Goal: Feedback & Contribution: Leave review/rating

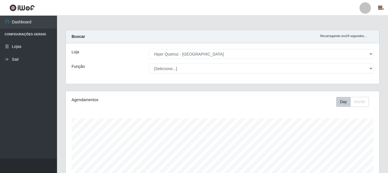
select select "513"
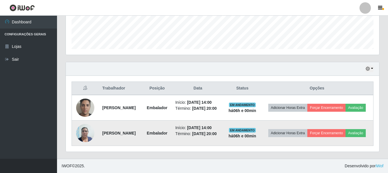
scroll to position [118, 313]
click at [346, 135] on button "Avaliação" at bounding box center [356, 133] width 20 height 8
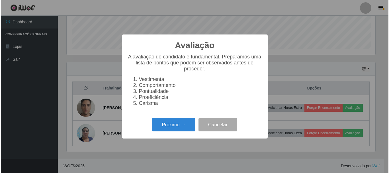
scroll to position [118, 310]
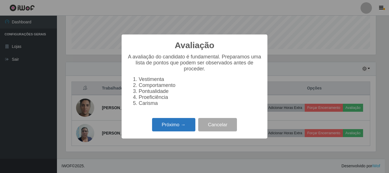
click at [168, 127] on button "Próximo →" at bounding box center [173, 124] width 43 height 13
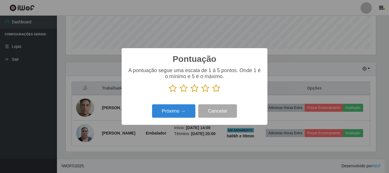
click at [218, 88] on icon at bounding box center [216, 88] width 8 height 9
click at [212, 93] on input "radio" at bounding box center [212, 93] width 0 height 0
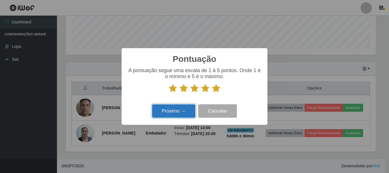
click at [181, 111] on button "Próximo →" at bounding box center [173, 110] width 43 height 13
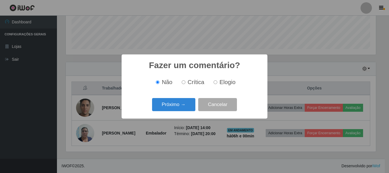
click at [216, 83] on input "Elogio" at bounding box center [216, 82] width 4 height 4
radio input "true"
click at [164, 106] on button "Próximo →" at bounding box center [173, 104] width 43 height 13
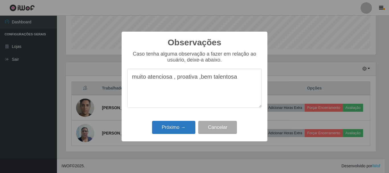
type textarea "muito atenciosa , proativa ,bem talentosa"
click at [169, 127] on button "Próximo →" at bounding box center [173, 127] width 43 height 13
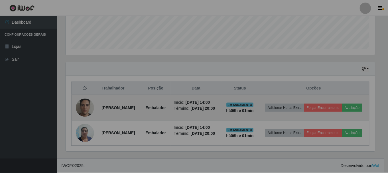
scroll to position [118, 313]
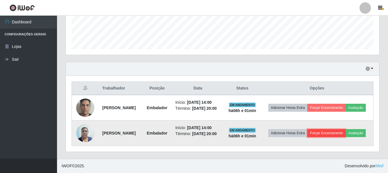
click at [346, 129] on button "Forçar Encerramento" at bounding box center [326, 133] width 38 height 8
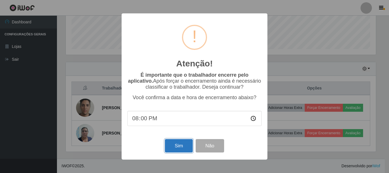
click at [180, 145] on button "Sim" at bounding box center [179, 145] width 28 height 13
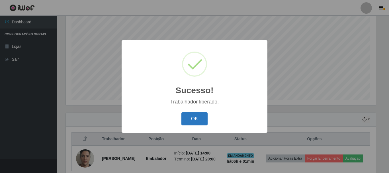
click at [203, 120] on button "OK" at bounding box center [195, 118] width 27 height 13
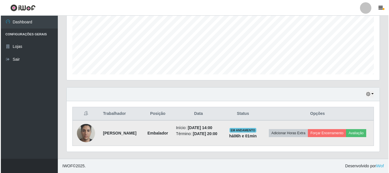
scroll to position [134, 0]
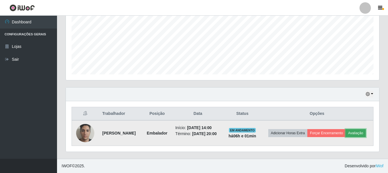
click at [346, 134] on button "Avaliação" at bounding box center [356, 133] width 20 height 8
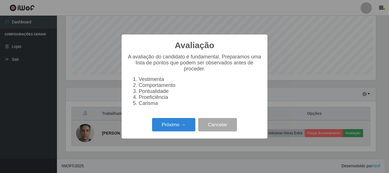
scroll to position [118, 310]
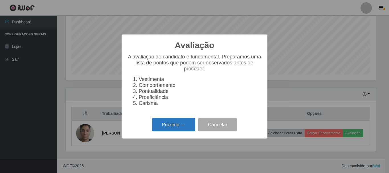
click at [181, 125] on button "Próximo →" at bounding box center [173, 124] width 43 height 13
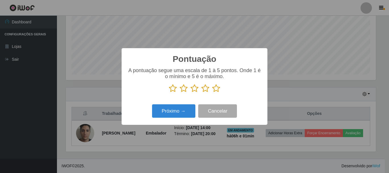
click at [218, 89] on icon at bounding box center [216, 88] width 8 height 9
click at [212, 93] on input "radio" at bounding box center [212, 93] width 0 height 0
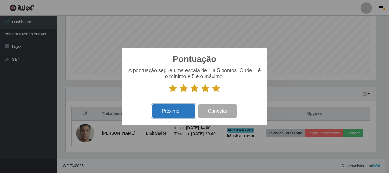
click at [186, 109] on button "Próximo →" at bounding box center [173, 110] width 43 height 13
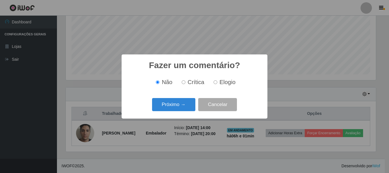
click at [216, 82] on input "Elogio" at bounding box center [216, 82] width 4 height 4
radio input "true"
click at [185, 99] on button "Próximo →" at bounding box center [173, 104] width 43 height 13
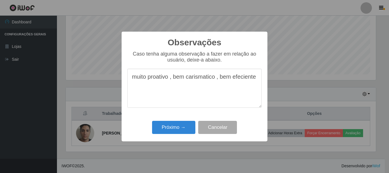
click at [241, 79] on textarea "muito proativo , bem carismatico , bem efeciente" at bounding box center [194, 88] width 135 height 39
type textarea "muito proativo , bem carismatico , bem eficiente"
click at [187, 123] on button "Próximo →" at bounding box center [173, 127] width 43 height 13
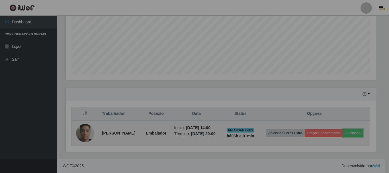
scroll to position [118, 313]
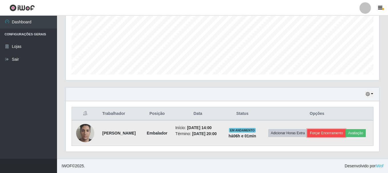
click at [339, 129] on button "Forçar Encerramento" at bounding box center [326, 133] width 38 height 8
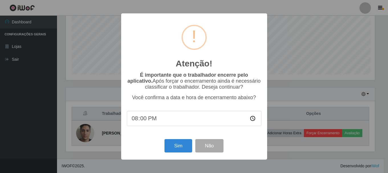
scroll to position [118, 310]
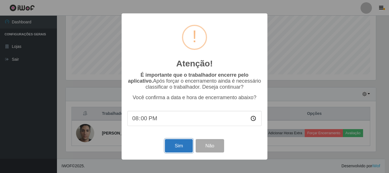
click at [175, 145] on button "Sim" at bounding box center [179, 145] width 28 height 13
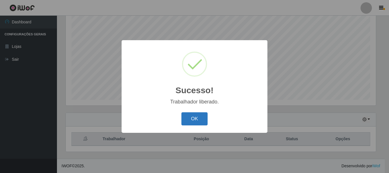
click at [198, 116] on button "OK" at bounding box center [195, 118] width 27 height 13
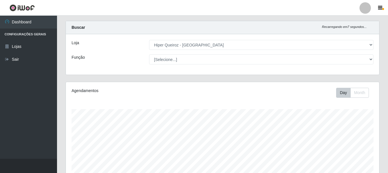
scroll to position [0, 0]
